Goal: Task Accomplishment & Management: Manage account settings

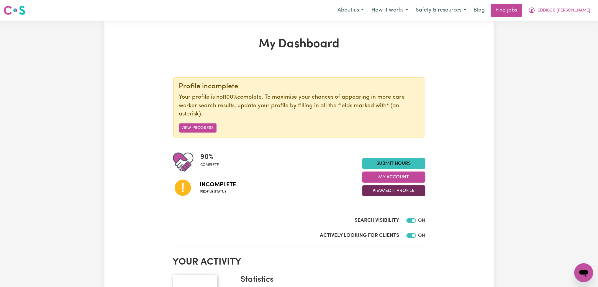
scroll to position [39, 0]
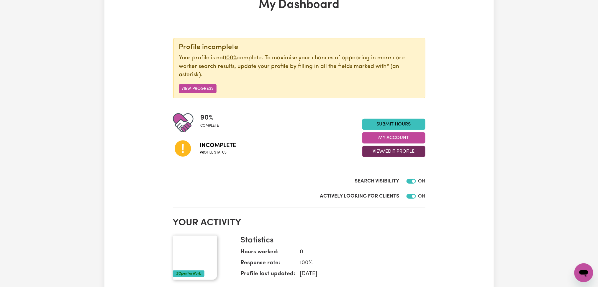
click at [376, 153] on button "View/Edit Profile" at bounding box center [393, 151] width 63 height 11
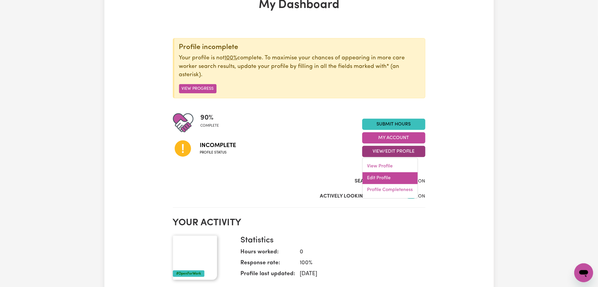
click at [375, 179] on link "Edit Profile" at bounding box center [390, 178] width 55 height 12
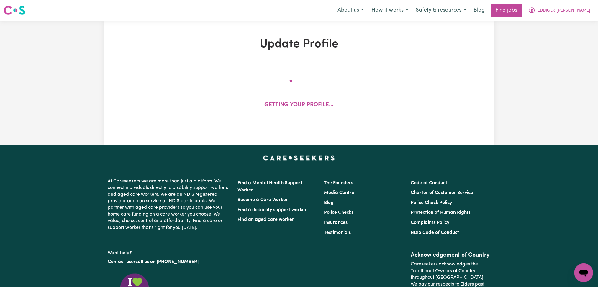
select select "[DEMOGRAPHIC_DATA]"
select select "Student Visa"
select select "Studying a healthcare related degree or qualification"
select select "38"
select select "48"
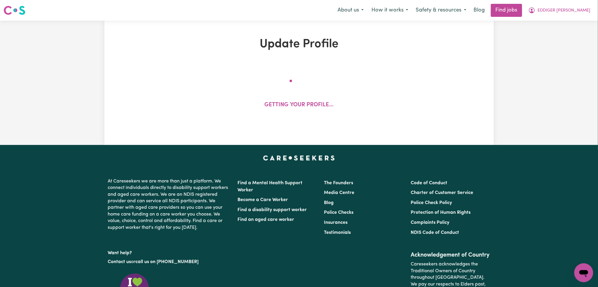
select select "50"
select select "75"
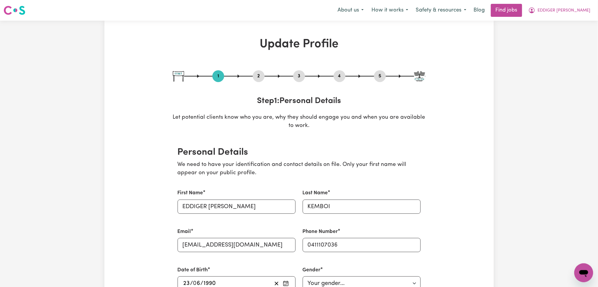
scroll to position [39, 0]
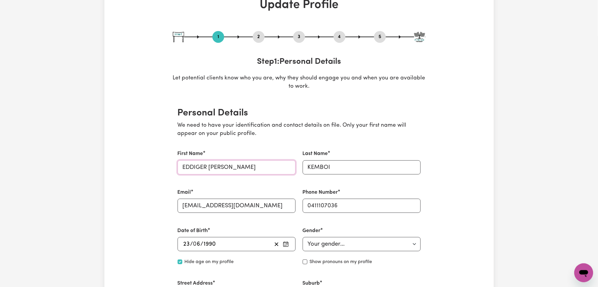
click at [227, 167] on input "EDDIGER [PERSON_NAME]" at bounding box center [237, 167] width 118 height 14
paste input "ddiger [PERSON_NAME]"
type input "Eddiger [PERSON_NAME]"
click at [349, 167] on input "KEMBOI" at bounding box center [362, 167] width 118 height 14
paste input "emboi"
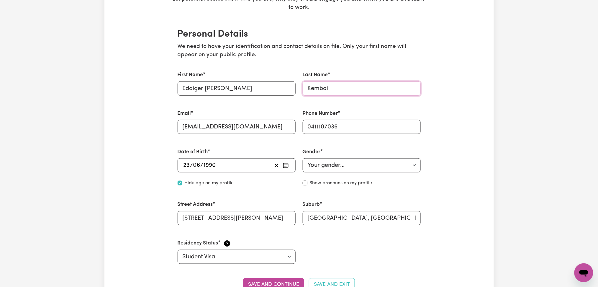
scroll to position [196, 0]
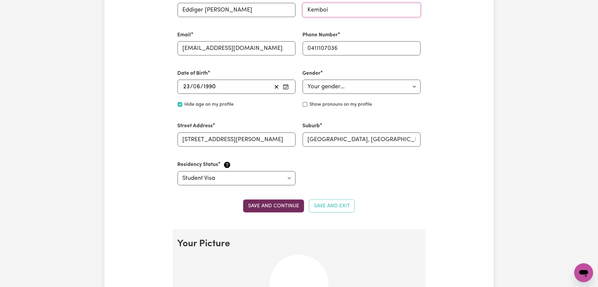
type input "Kemboi"
click at [275, 203] on button "Save and continue" at bounding box center [273, 205] width 61 height 13
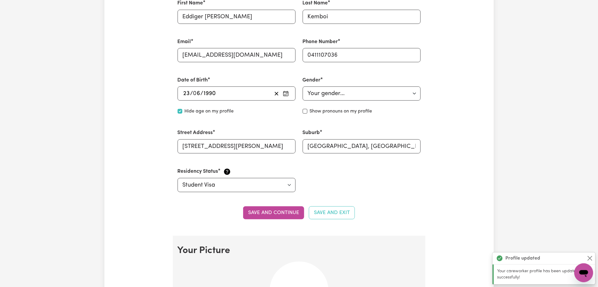
scroll to position [111, 0]
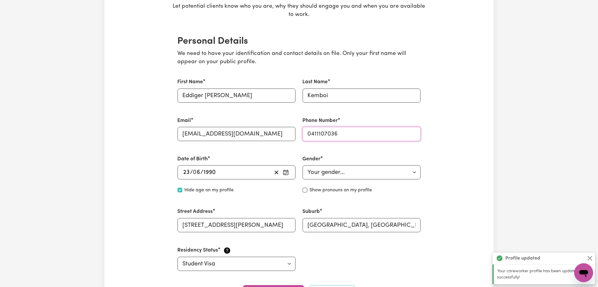
click at [330, 130] on input "0411107036" at bounding box center [362, 134] width 118 height 14
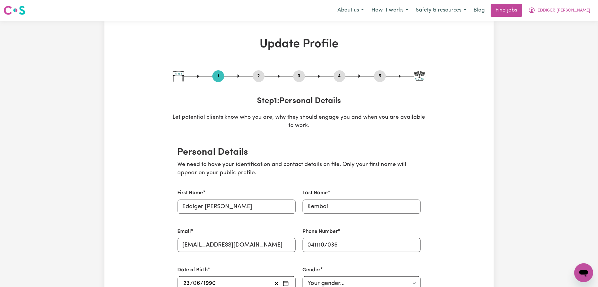
click at [262, 76] on button "2" at bounding box center [259, 76] width 12 height 8
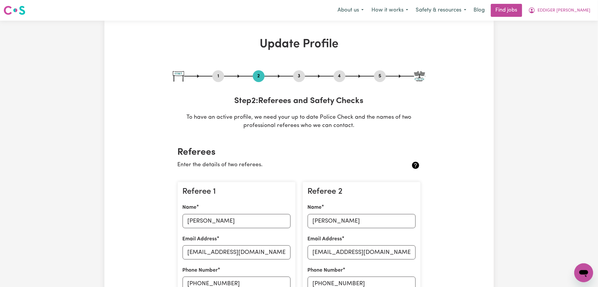
scroll to position [78, 0]
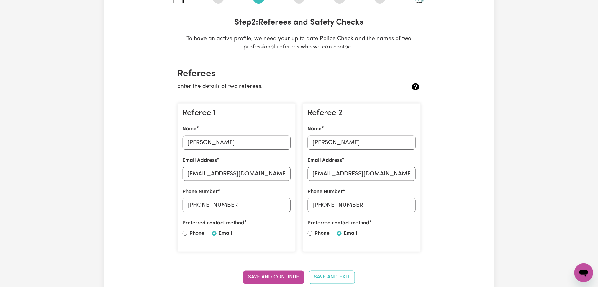
click at [215, 133] on div "Name [PERSON_NAME]" at bounding box center [237, 137] width 108 height 24
click at [214, 137] on input "[PERSON_NAME]" at bounding box center [237, 142] width 108 height 14
click at [201, 173] on input "[EMAIL_ADDRESS][DOMAIN_NAME]" at bounding box center [237, 174] width 108 height 14
drag, startPoint x: 195, startPoint y: 204, endPoint x: 260, endPoint y: 200, distance: 64.4
click at [260, 200] on input "[PHONE_NUMBER]" at bounding box center [237, 205] width 108 height 14
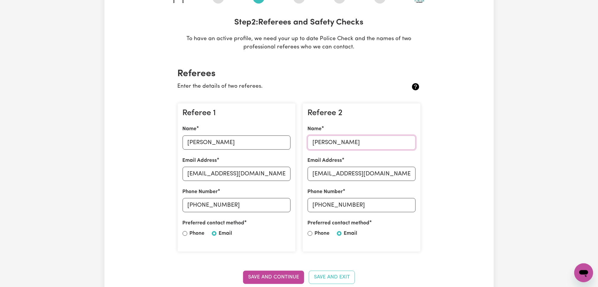
click at [326, 139] on input "[PERSON_NAME]" at bounding box center [362, 142] width 108 height 14
click at [365, 175] on input "[EMAIL_ADDRESS][DOMAIN_NAME]" at bounding box center [362, 174] width 108 height 14
drag, startPoint x: 321, startPoint y: 202, endPoint x: 388, endPoint y: 202, distance: 67.0
click at [388, 202] on input "[PHONE_NUMBER]" at bounding box center [362, 205] width 108 height 14
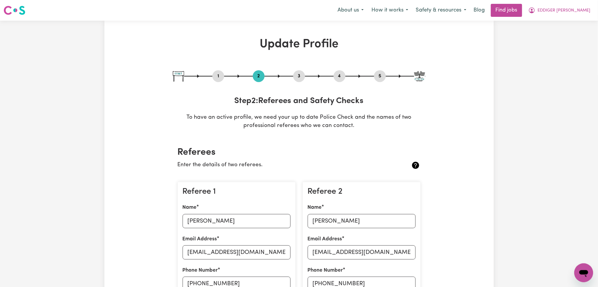
click at [375, 80] on div "1 2 3 4 5" at bounding box center [299, 76] width 253 height 12
click at [376, 80] on div "5" at bounding box center [380, 76] width 12 height 12
click at [382, 75] on button "5" at bounding box center [380, 76] width 12 height 8
select select "I am providing services privately on my own"
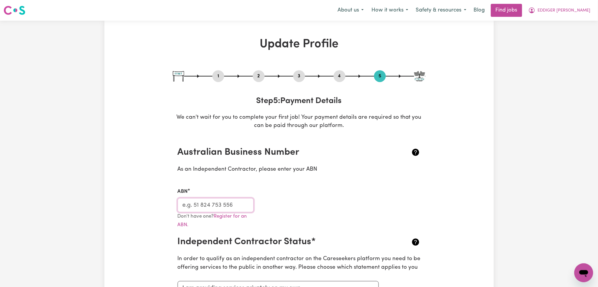
click at [217, 206] on input "ABN" at bounding box center [216, 205] width 76 height 14
drag, startPoint x: 556, startPoint y: 9, endPoint x: 555, endPoint y: 14, distance: 5.4
click at [557, 8] on span "EDDIGER [PERSON_NAME]" at bounding box center [564, 10] width 53 height 6
click at [552, 35] on link "My Dashboard" at bounding box center [571, 33] width 47 height 11
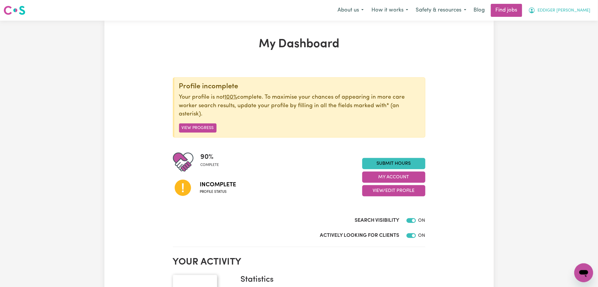
click at [554, 9] on span "EDDIGER [PERSON_NAME]" at bounding box center [564, 10] width 53 height 6
click at [550, 42] on link "Logout" at bounding box center [571, 45] width 47 height 11
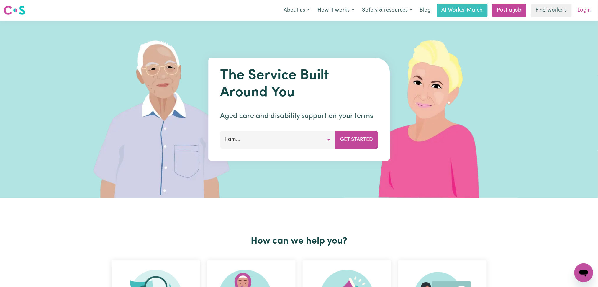
click at [574, 10] on link "Login" at bounding box center [584, 10] width 20 height 13
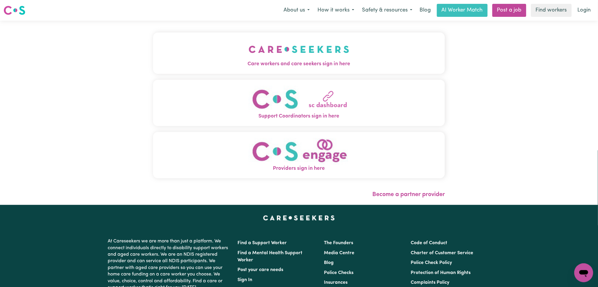
click at [260, 49] on button "Care workers and care seekers sign in here" at bounding box center [299, 52] width 292 height 41
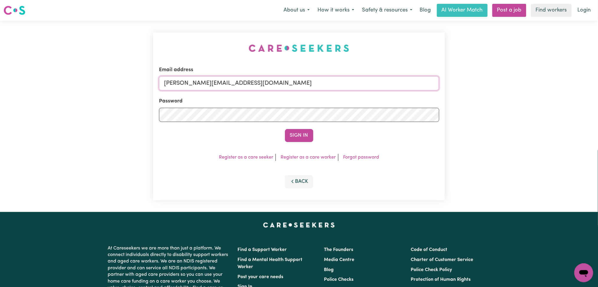
click at [256, 85] on input "[PERSON_NAME][EMAIL_ADDRESS][DOMAIN_NAME]" at bounding box center [299, 83] width 280 height 14
drag, startPoint x: 195, startPoint y: 82, endPoint x: 339, endPoint y: 82, distance: 144.3
click at [339, 82] on input "Superuser~[EMAIL_ADDRESS][DOMAIN_NAME]" at bounding box center [299, 83] width 280 height 14
type input "Superuser~[EMAIL_ADDRESS][DOMAIN_NAME]"
click at [303, 130] on button "Sign In" at bounding box center [299, 135] width 28 height 13
